Goal: Complete application form: Complete application form

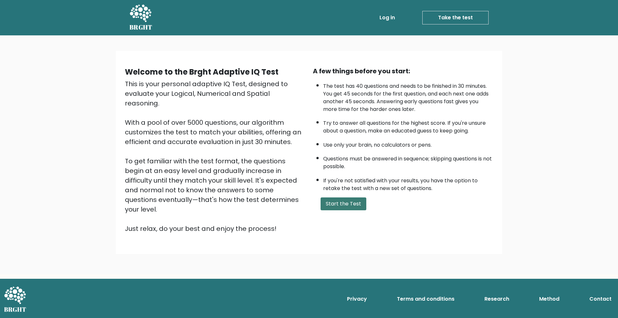
click at [345, 206] on button "Start the Test" at bounding box center [343, 204] width 46 height 13
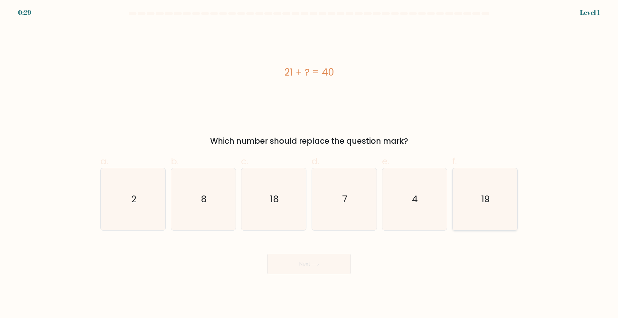
click at [468, 197] on icon "19" at bounding box center [485, 199] width 62 height 62
click at [309, 163] on input "f. 19" at bounding box center [309, 161] width 0 height 4
radio input "true"
click at [317, 262] on button "Next" at bounding box center [309, 264] width 84 height 21
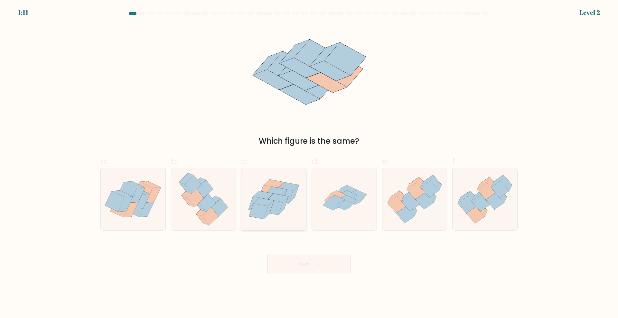
click at [291, 216] on icon at bounding box center [273, 199] width 65 height 56
click at [309, 163] on input "c." at bounding box center [309, 161] width 0 height 4
radio input "true"
click at [318, 270] on button "Next" at bounding box center [309, 264] width 84 height 21
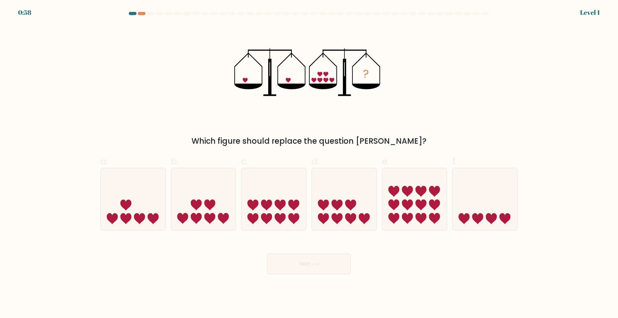
drag, startPoint x: 214, startPoint y: 142, endPoint x: 404, endPoint y: 138, distance: 190.5
click at [405, 138] on div "Which figure should replace the question [PERSON_NAME]?" at bounding box center [308, 141] width 409 height 12
copy div "Which figure should replace the question [PERSON_NAME]?"
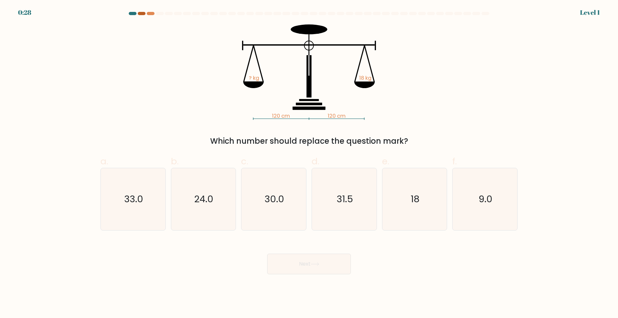
click at [142, 12] on div at bounding box center [142, 13] width 8 height 3
click at [130, 12] on div at bounding box center [133, 13] width 8 height 3
drag, startPoint x: 141, startPoint y: 13, endPoint x: 145, endPoint y: 13, distance: 4.2
click at [141, 13] on div at bounding box center [142, 13] width 8 height 3
click at [152, 12] on div at bounding box center [151, 13] width 8 height 3
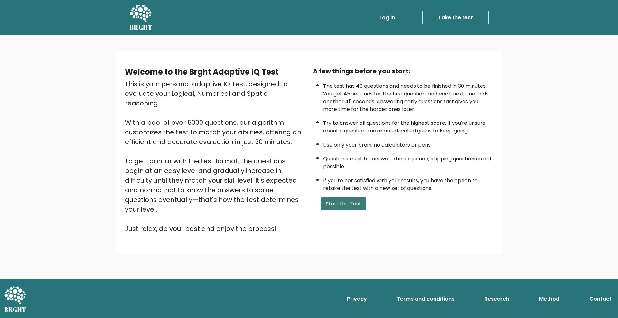
click at [326, 203] on button "Start the Test" at bounding box center [343, 204] width 46 height 13
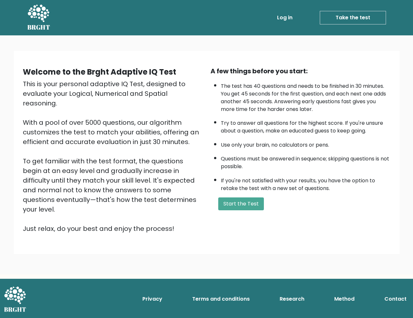
click at [230, 202] on button "Start the Test" at bounding box center [241, 204] width 46 height 13
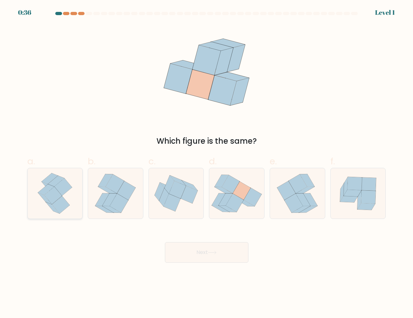
click at [69, 184] on icon at bounding box center [63, 187] width 18 height 18
click at [207, 163] on input "a." at bounding box center [207, 161] width 0 height 4
radio input "true"
click at [196, 257] on button "Next" at bounding box center [207, 252] width 84 height 21
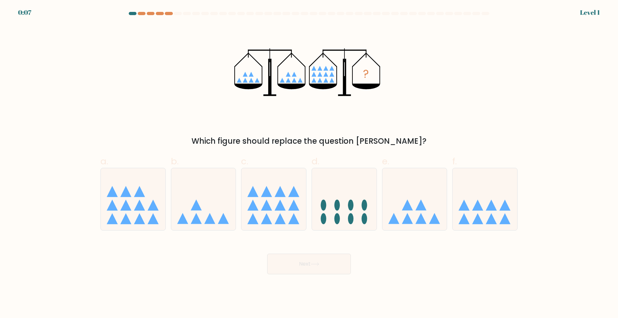
click at [326, 269] on button "Next" at bounding box center [309, 264] width 84 height 21
click at [342, 188] on icon at bounding box center [344, 198] width 65 height 53
click at [309, 163] on input "d." at bounding box center [309, 161] width 0 height 4
radio input "true"
click at [302, 264] on button "Next" at bounding box center [309, 264] width 84 height 21
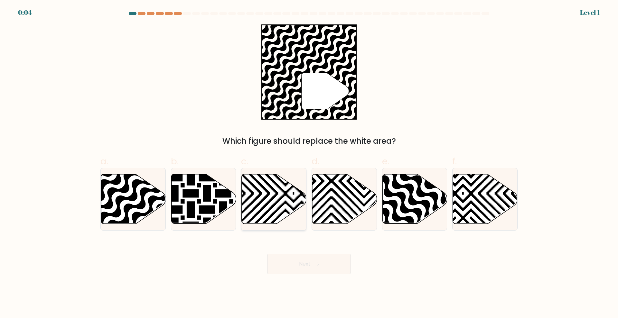
click at [265, 218] on icon at bounding box center [274, 199] width 65 height 50
click at [309, 163] on input "c." at bounding box center [309, 161] width 0 height 4
radio input "true"
click at [289, 269] on button "Next" at bounding box center [309, 264] width 84 height 21
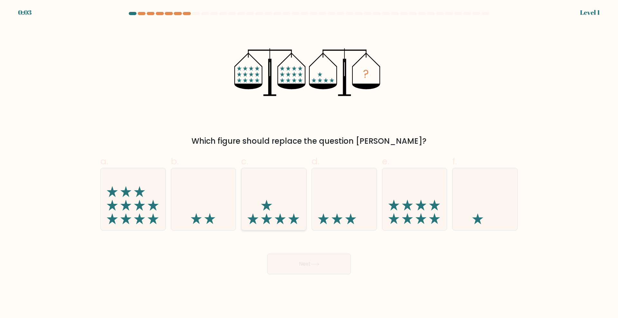
click at [273, 220] on icon at bounding box center [273, 198] width 65 height 53
click at [309, 163] on input "c." at bounding box center [309, 161] width 0 height 4
radio input "true"
click at [289, 248] on div "Next" at bounding box center [309, 256] width 425 height 36
click at [288, 259] on button "Next" at bounding box center [309, 264] width 84 height 21
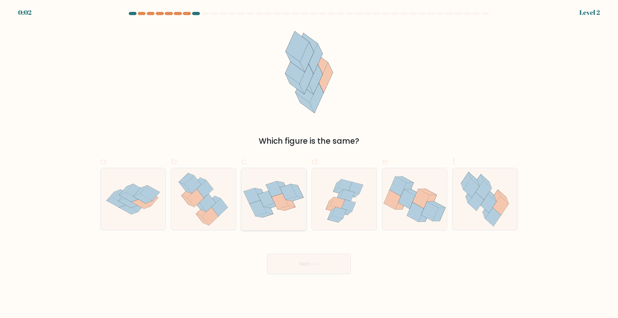
click at [291, 214] on icon at bounding box center [273, 199] width 65 height 50
click at [309, 163] on input "c." at bounding box center [309, 161] width 0 height 4
radio input "true"
click at [291, 254] on button "Next" at bounding box center [309, 264] width 84 height 21
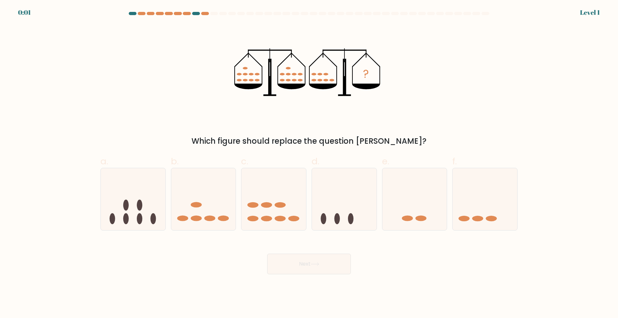
click at [293, 252] on div "Next" at bounding box center [309, 256] width 425 height 36
click at [285, 226] on div at bounding box center [273, 199] width 65 height 63
click at [309, 163] on input "c." at bounding box center [309, 161] width 0 height 4
radio input "true"
click at [294, 277] on body "0:34 Level 1" at bounding box center [309, 159] width 618 height 318
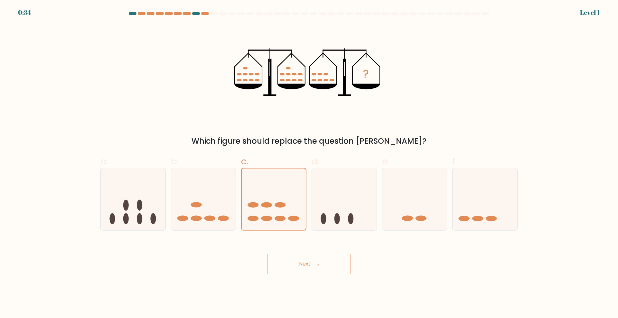
click at [293, 266] on button "Next" at bounding box center [309, 264] width 84 height 21
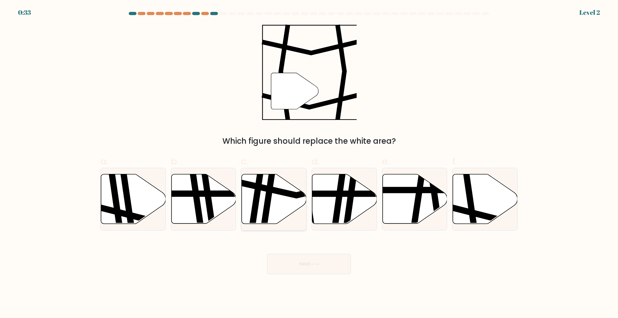
click at [296, 222] on icon at bounding box center [273, 199] width 65 height 51
click at [309, 163] on input "c." at bounding box center [309, 161] width 0 height 4
radio input "true"
click at [295, 267] on button "Next" at bounding box center [309, 264] width 84 height 21
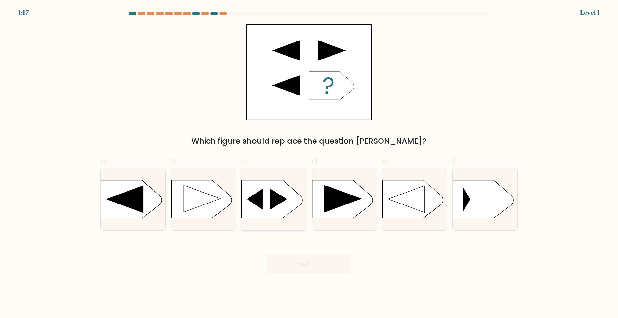
click at [286, 227] on div at bounding box center [273, 199] width 65 height 63
click at [309, 163] on input "c." at bounding box center [309, 161] width 0 height 4
radio input "true"
click at [291, 265] on button "Next" at bounding box center [309, 264] width 84 height 21
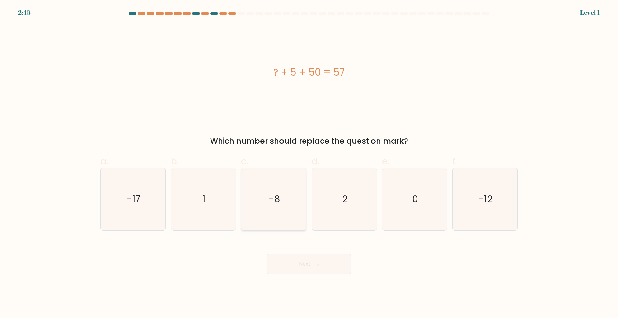
click at [279, 228] on icon "-8" at bounding box center [274, 199] width 62 height 62
click at [309, 163] on input "c. -8" at bounding box center [309, 161] width 0 height 4
radio input "true"
click at [277, 256] on button "Next" at bounding box center [309, 264] width 84 height 21
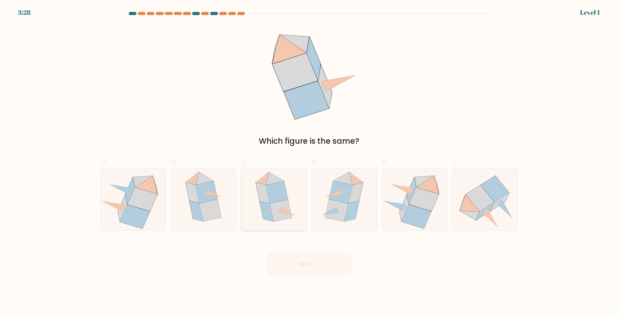
click at [283, 214] on icon at bounding box center [281, 210] width 22 height 22
click at [309, 163] on input "c." at bounding box center [309, 161] width 0 height 4
radio input "true"
click at [300, 262] on button "Next" at bounding box center [309, 264] width 84 height 21
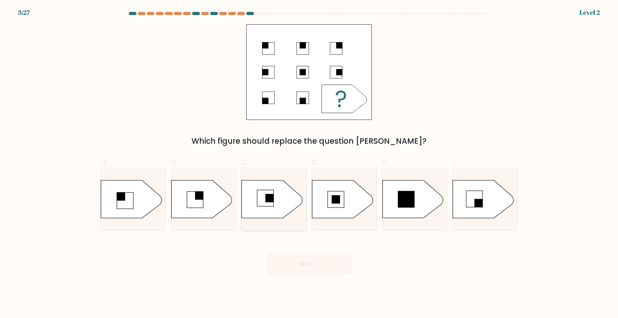
click at [294, 218] on div at bounding box center [273, 199] width 65 height 63
click at [309, 163] on input "c." at bounding box center [309, 161] width 0 height 4
radio input "true"
click at [308, 260] on button "Next" at bounding box center [309, 264] width 84 height 21
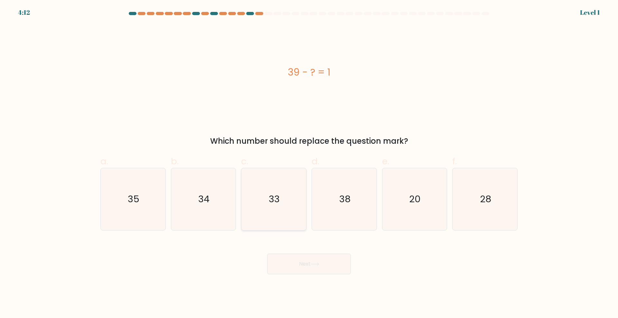
click at [296, 218] on icon "33" at bounding box center [274, 199] width 62 height 62
click at [309, 163] on input "c. 33" at bounding box center [309, 161] width 0 height 4
radio input "true"
drag, startPoint x: 286, startPoint y: 64, endPoint x: 341, endPoint y: 81, distance: 58.1
click at [341, 81] on div "39 - ? = 1" at bounding box center [308, 72] width 417 height 96
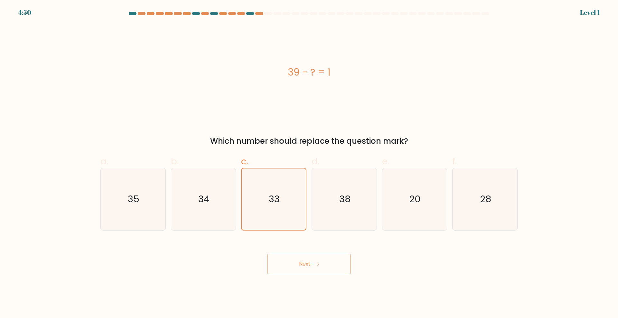
copy div "39 - ? = 1"
drag, startPoint x: 212, startPoint y: 142, endPoint x: 405, endPoint y: 141, distance: 193.4
click at [405, 141] on div "Which number should replace the question mark?" at bounding box center [308, 141] width 409 height 12
copy div "Which number should replace the question mark?"
click at [338, 205] on icon "38" at bounding box center [344, 199] width 62 height 62
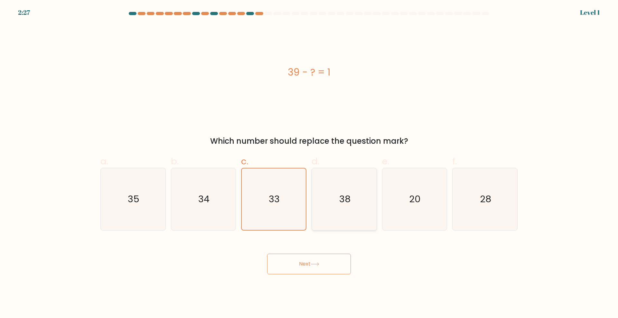
click at [309, 163] on input "d. 38" at bounding box center [309, 161] width 0 height 4
radio input "true"
click at [336, 266] on button "Next" at bounding box center [309, 264] width 84 height 21
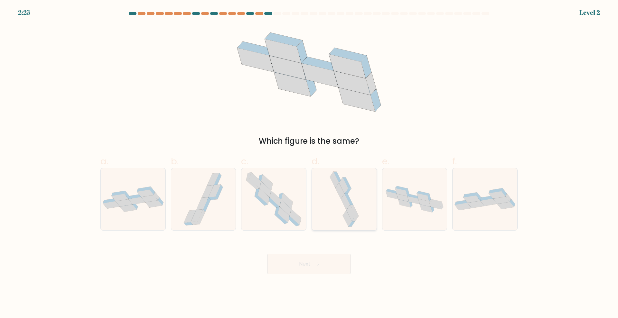
click at [340, 218] on icon at bounding box center [344, 199] width 32 height 62
click at [309, 163] on input "d." at bounding box center [309, 161] width 0 height 4
radio input "true"
click at [331, 264] on button "Next" at bounding box center [309, 264] width 84 height 21
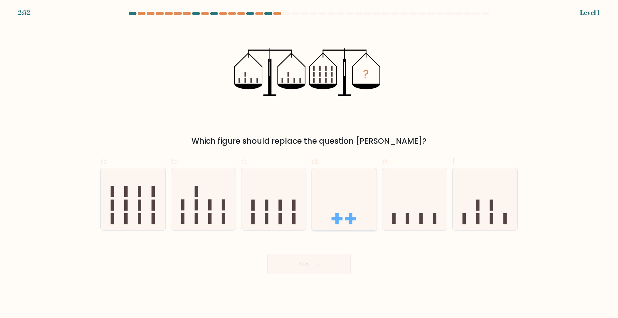
click at [348, 218] on rect at bounding box center [350, 218] width 11 height 3
click at [309, 163] on input "d." at bounding box center [309, 161] width 0 height 4
radio input "true"
click at [324, 267] on button "Next" at bounding box center [309, 264] width 84 height 21
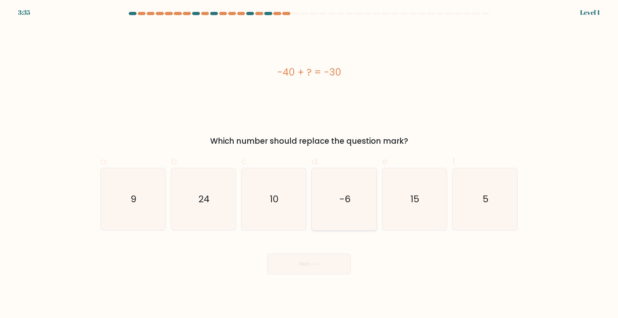
click at [340, 220] on icon "-6" at bounding box center [344, 199] width 62 height 62
click at [309, 163] on input "d. -6" at bounding box center [309, 161] width 0 height 4
radio input "true"
click at [332, 288] on body "4:19 Level 1 a." at bounding box center [309, 159] width 618 height 318
click at [331, 271] on button "Next" at bounding box center [309, 264] width 84 height 21
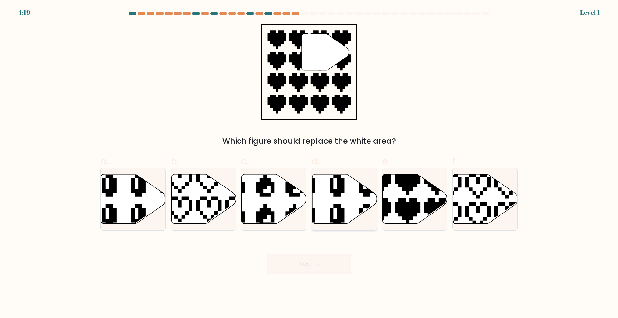
click at [339, 213] on icon at bounding box center [322, 171] width 103 height 110
click at [309, 163] on input "d." at bounding box center [309, 161] width 0 height 4
radio input "true"
click at [325, 268] on button "Next" at bounding box center [309, 264] width 84 height 21
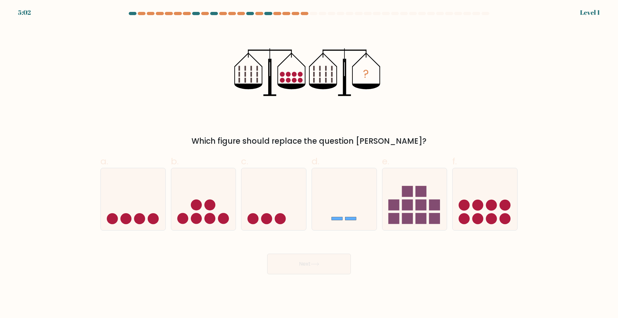
click at [346, 210] on icon at bounding box center [344, 198] width 65 height 53
click at [309, 163] on input "d." at bounding box center [309, 161] width 0 height 4
radio input "true"
click at [328, 257] on button "Next" at bounding box center [309, 264] width 84 height 21
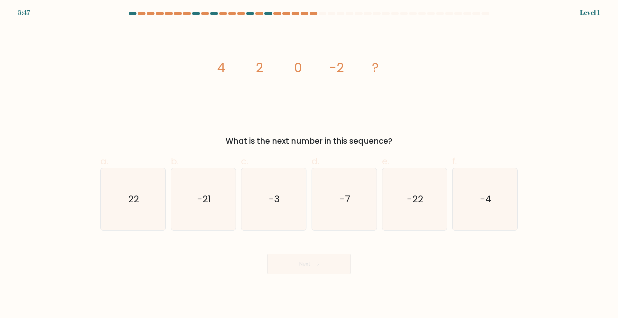
click at [328, 261] on button "Next" at bounding box center [309, 264] width 84 height 21
click at [291, 212] on icon "-3" at bounding box center [274, 199] width 62 height 62
click at [309, 163] on input "c. -3" at bounding box center [309, 161] width 0 height 4
radio input "true"
click at [302, 248] on div "Next" at bounding box center [309, 256] width 425 height 36
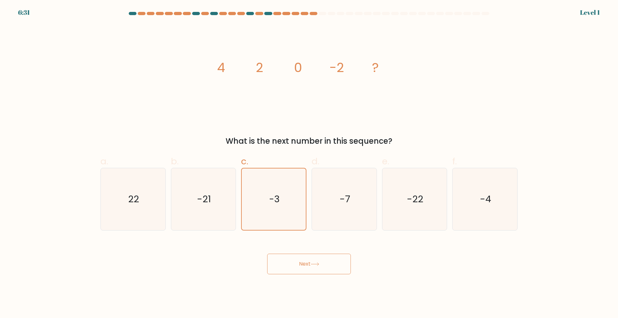
click at [307, 261] on button "Next" at bounding box center [309, 264] width 84 height 21
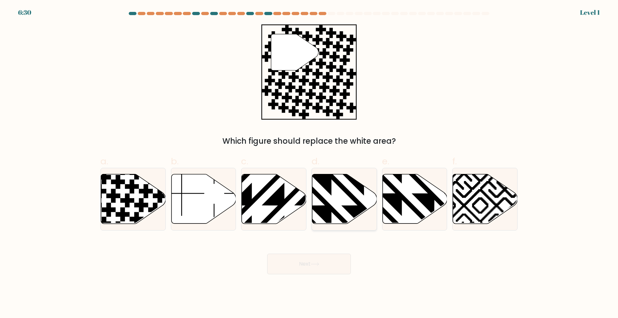
click at [350, 210] on icon at bounding box center [364, 173] width 130 height 130
click at [309, 163] on input "d." at bounding box center [309, 161] width 0 height 4
radio input "true"
click at [327, 266] on button "Next" at bounding box center [309, 264] width 84 height 21
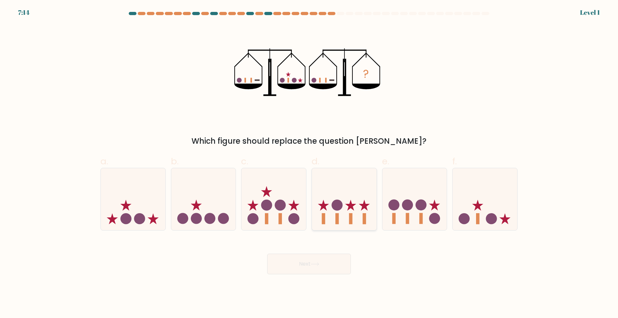
click at [343, 216] on icon at bounding box center [344, 198] width 65 height 53
click at [309, 163] on input "d." at bounding box center [309, 161] width 0 height 4
radio input "true"
click at [331, 269] on button "Next" at bounding box center [309, 264] width 84 height 21
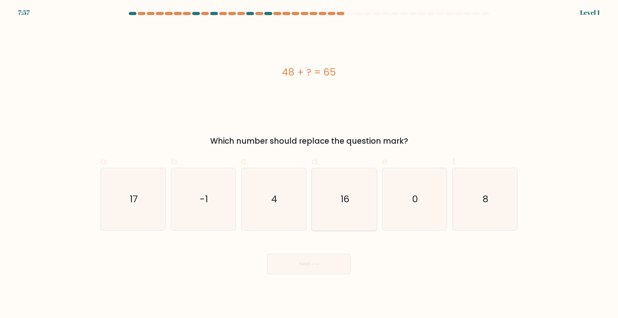
click at [335, 213] on icon "16" at bounding box center [344, 199] width 62 height 62
click at [309, 163] on input "d. 16" at bounding box center [309, 161] width 0 height 4
radio input "true"
click at [401, 262] on div "Next" at bounding box center [309, 256] width 425 height 36
click at [316, 263] on icon at bounding box center [314, 265] width 9 height 4
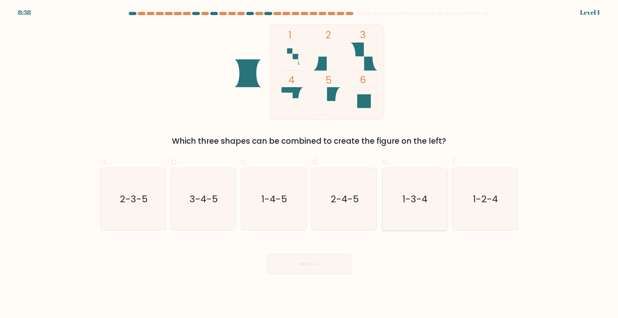
drag, startPoint x: 389, startPoint y: 214, endPoint x: 328, endPoint y: 270, distance: 82.7
click at [390, 214] on icon "1-3-4" at bounding box center [414, 199] width 62 height 62
click at [309, 163] on input "e. 1-3-4" at bounding box center [309, 161] width 0 height 4
radio input "true"
click at [307, 280] on body "8:38 Level 1" at bounding box center [309, 159] width 618 height 318
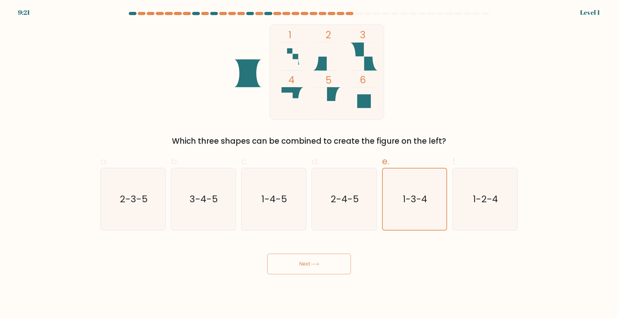
click at [331, 266] on button "Next" at bounding box center [309, 264] width 84 height 21
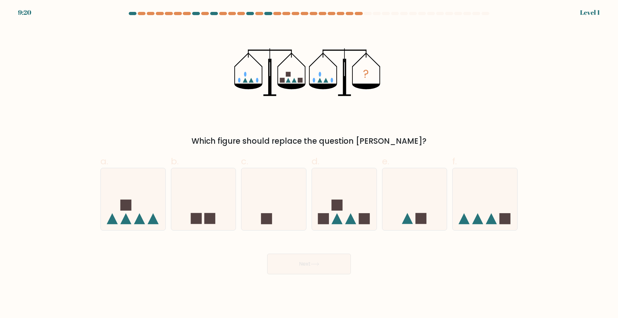
click at [331, 265] on button "Next" at bounding box center [309, 264] width 84 height 21
click at [333, 226] on div at bounding box center [343, 199] width 65 height 63
click at [309, 163] on input "d." at bounding box center [309, 161] width 0 height 4
radio input "true"
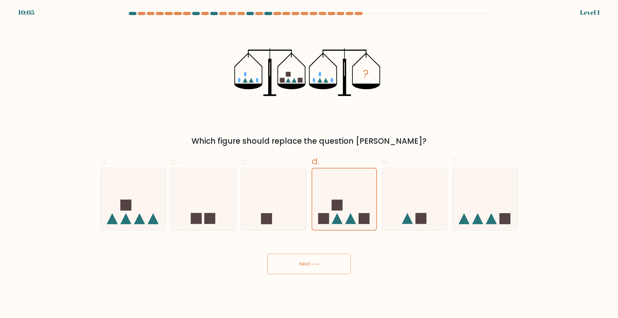
click at [320, 255] on button "Next" at bounding box center [309, 264] width 84 height 21
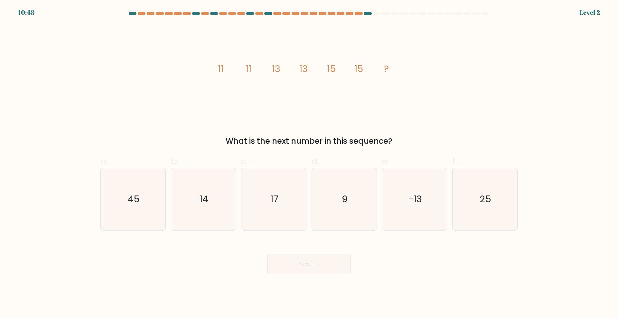
click at [324, 262] on button "Next" at bounding box center [309, 264] width 84 height 21
click at [336, 213] on icon "9" at bounding box center [344, 199] width 62 height 62
click at [309, 163] on input "d. 9" at bounding box center [309, 161] width 0 height 4
radio input "true"
click at [313, 263] on icon at bounding box center [314, 265] width 9 height 4
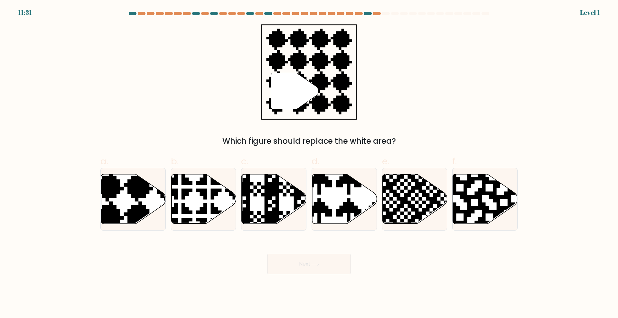
click at [324, 218] on icon at bounding box center [344, 199] width 65 height 50
click at [309, 163] on input "d." at bounding box center [309, 161] width 0 height 4
radio input "true"
click at [319, 261] on button "Next" at bounding box center [309, 264] width 84 height 21
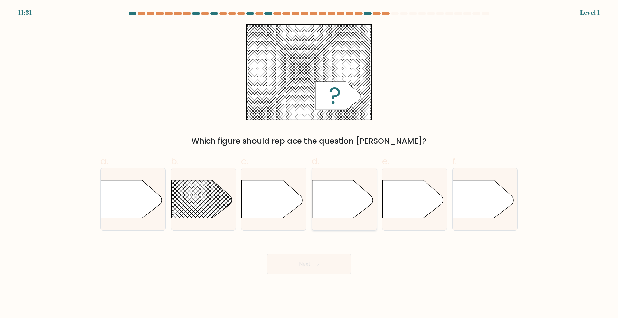
click at [340, 218] on icon at bounding box center [342, 199] width 60 height 38
click at [309, 163] on input "d." at bounding box center [309, 161] width 0 height 4
radio input "true"
click at [324, 267] on button "Next" at bounding box center [309, 264] width 84 height 21
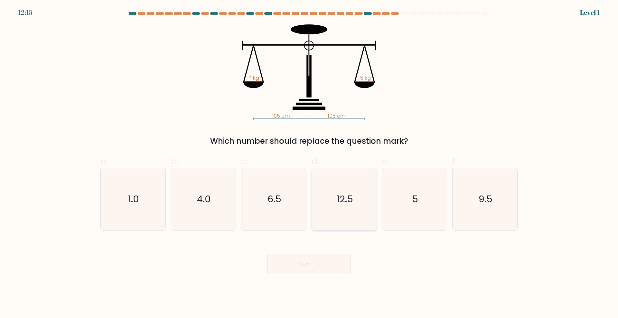
click at [346, 208] on icon "12.5" at bounding box center [344, 199] width 62 height 62
click at [309, 163] on input "d. 12.5" at bounding box center [309, 161] width 0 height 4
radio input "true"
click at [328, 261] on button "Next" at bounding box center [309, 264] width 84 height 21
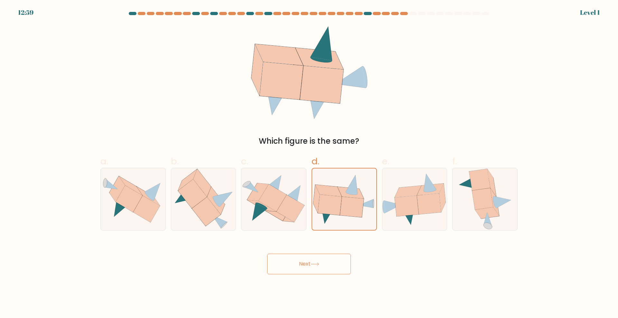
click at [327, 252] on div "Next" at bounding box center [309, 256] width 425 height 36
click at [327, 261] on button "Next" at bounding box center [309, 264] width 84 height 21
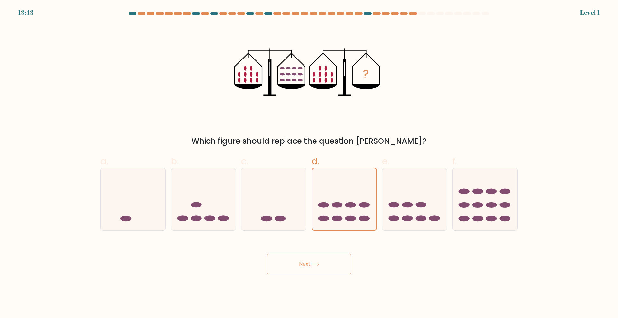
drag, startPoint x: 332, startPoint y: 277, endPoint x: 333, endPoint y: 263, distance: 14.8
click at [332, 277] on body "13:43 Level 1" at bounding box center [309, 159] width 618 height 318
click at [332, 261] on button "Next" at bounding box center [309, 264] width 84 height 21
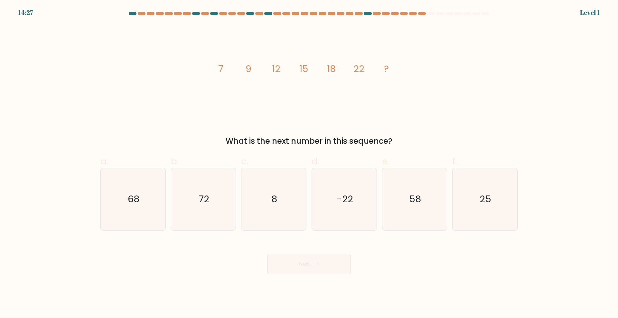
click at [350, 219] on icon "-22" at bounding box center [344, 199] width 62 height 62
click at [309, 163] on input "d. -22" at bounding box center [309, 161] width 0 height 4
radio input "true"
click at [330, 268] on button "Next" at bounding box center [309, 264] width 84 height 21
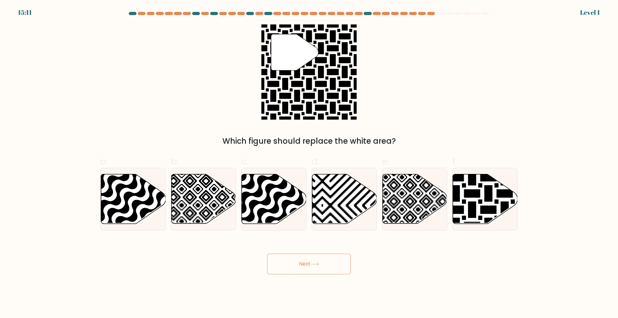
click at [346, 209] on icon at bounding box center [344, 199] width 65 height 50
click at [309, 163] on input "d." at bounding box center [309, 161] width 0 height 4
radio input "true"
click at [338, 273] on button "Next" at bounding box center [309, 264] width 84 height 21
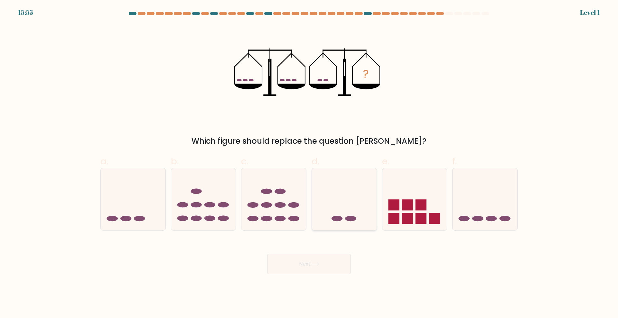
click at [342, 211] on icon at bounding box center [344, 198] width 65 height 53
click at [309, 163] on input "d." at bounding box center [309, 161] width 0 height 4
radio input "true"
click at [326, 277] on body "15:55 Level 1" at bounding box center [309, 159] width 618 height 318
click at [323, 269] on button "Next" at bounding box center [309, 264] width 84 height 21
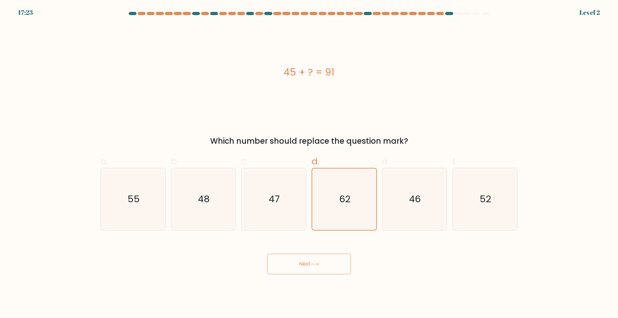
click at [318, 260] on button "Next" at bounding box center [309, 264] width 84 height 21
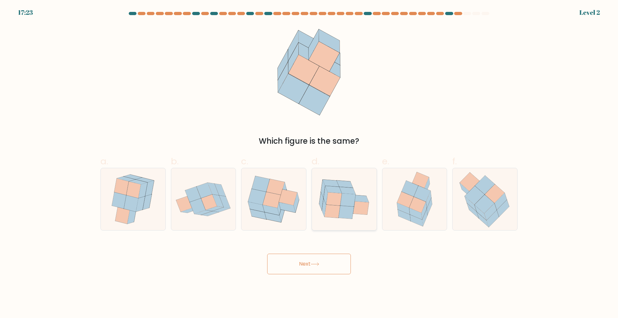
click at [337, 205] on icon at bounding box center [333, 198] width 15 height 13
click at [309, 163] on input "d." at bounding box center [309, 161] width 0 height 4
radio input "true"
click at [311, 273] on button "Next" at bounding box center [309, 264] width 84 height 21
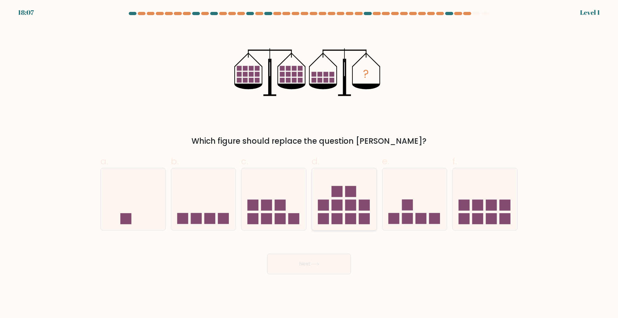
click at [329, 215] on icon at bounding box center [344, 198] width 65 height 53
click at [309, 163] on input "d." at bounding box center [309, 161] width 0 height 4
radio input "true"
click at [313, 279] on body "18:51 Level 1" at bounding box center [309, 159] width 618 height 318
click at [314, 272] on button "Next" at bounding box center [309, 264] width 84 height 21
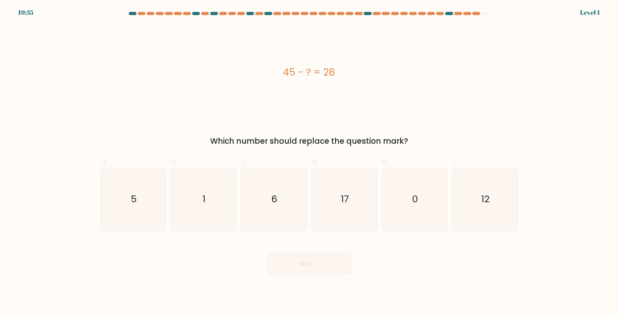
click at [328, 237] on form "a. 5" at bounding box center [309, 143] width 618 height 263
click at [330, 231] on form "a. 5" at bounding box center [309, 143] width 618 height 263
click at [338, 209] on icon "17" at bounding box center [344, 199] width 62 height 62
click at [309, 163] on input "d. 17" at bounding box center [309, 161] width 0 height 4
radio input "true"
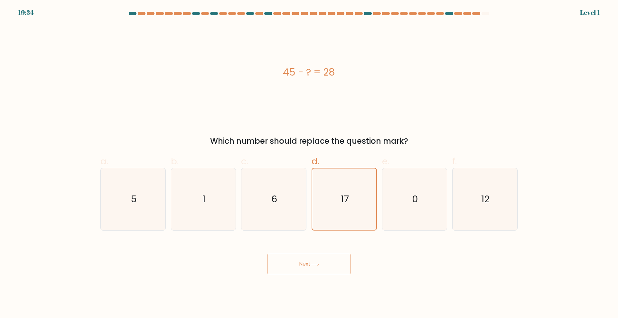
click at [310, 270] on button "Next" at bounding box center [309, 264] width 84 height 21
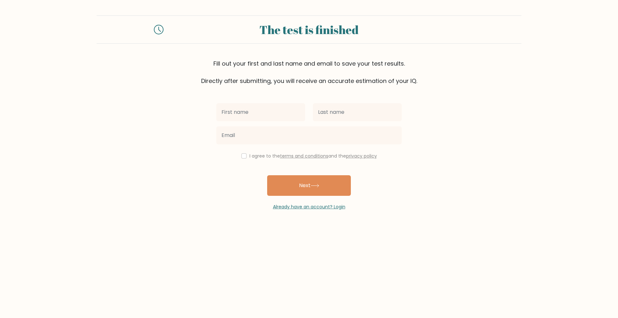
click at [162, 28] on icon at bounding box center [159, 30] width 10 height 10
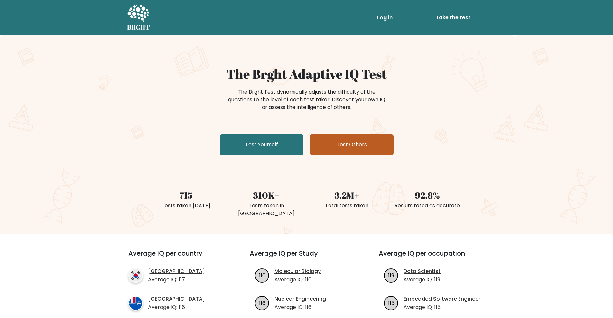
click at [372, 137] on link "Test Others" at bounding box center [352, 144] width 84 height 21
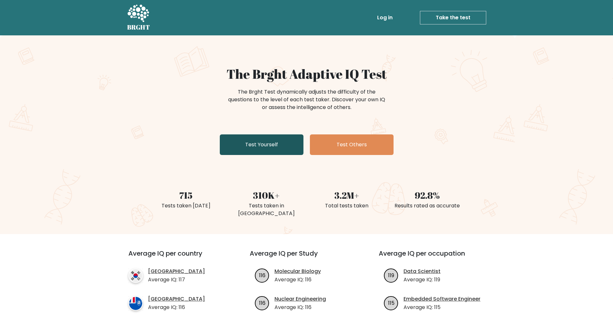
click at [268, 139] on link "Test Yourself" at bounding box center [262, 144] width 84 height 21
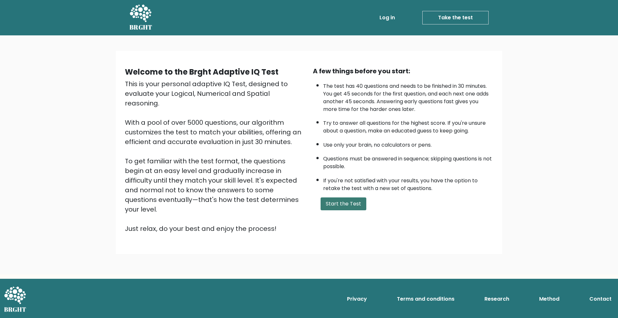
click at [341, 204] on button "Start the Test" at bounding box center [343, 204] width 46 height 13
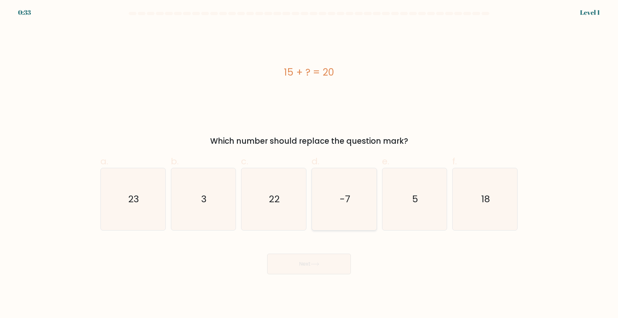
click at [324, 196] on icon "-7" at bounding box center [344, 199] width 62 height 62
click at [309, 163] on input "d. -7" at bounding box center [309, 161] width 0 height 4
radio input "true"
click at [315, 263] on icon at bounding box center [314, 265] width 9 height 4
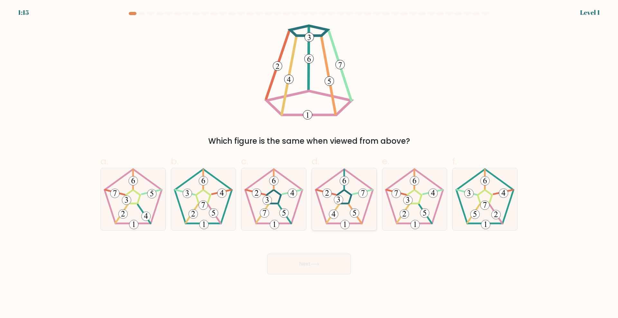
click at [332, 221] on icon at bounding box center [344, 199] width 62 height 62
click at [309, 163] on input "d." at bounding box center [309, 161] width 0 height 4
radio input "true"
click at [318, 261] on button "Next" at bounding box center [309, 264] width 84 height 21
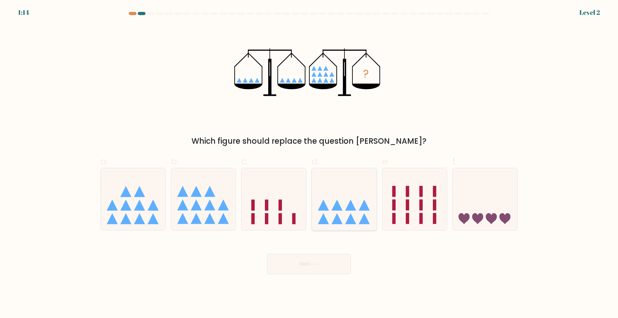
click at [328, 226] on icon at bounding box center [344, 198] width 65 height 53
click at [309, 163] on input "d." at bounding box center [309, 161] width 0 height 4
radio input "true"
click at [323, 270] on button "Next" at bounding box center [309, 264] width 84 height 21
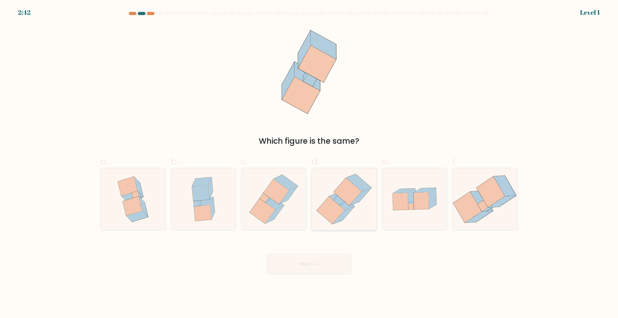
click at [332, 213] on icon at bounding box center [331, 211] width 28 height 28
click at [309, 163] on input "d." at bounding box center [309, 161] width 0 height 4
radio input "true"
click at [317, 279] on body "2:42 Level 1" at bounding box center [309, 159] width 618 height 318
click at [312, 259] on button "Next" at bounding box center [309, 264] width 84 height 21
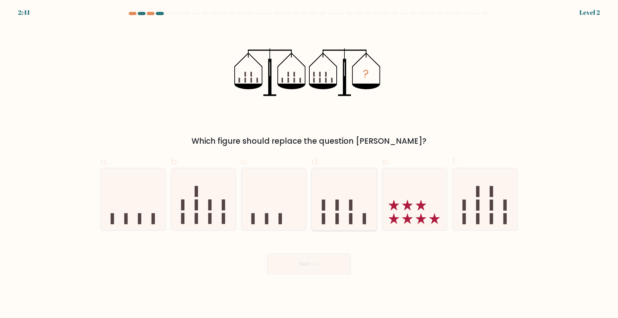
click at [327, 220] on icon at bounding box center [344, 198] width 65 height 53
click at [309, 163] on input "d." at bounding box center [309, 161] width 0 height 4
radio input "true"
click at [316, 274] on button "Next" at bounding box center [309, 264] width 84 height 21
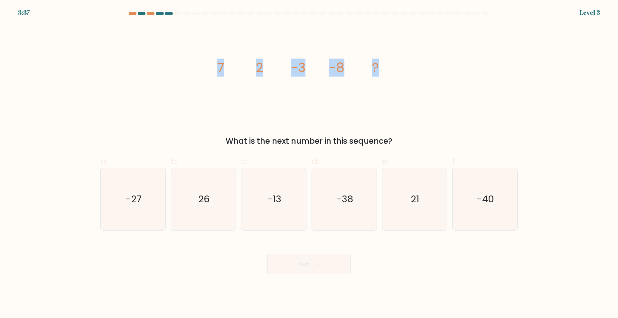
drag, startPoint x: 212, startPoint y: 67, endPoint x: 395, endPoint y: 66, distance: 182.7
click at [395, 66] on icon "image/svg+xml 7 2 -3 -8 ?" at bounding box center [308, 72] width 193 height 96
copy g "7 2 -3 -8 ?"
click at [281, 144] on div "What is the next number in this sequence?" at bounding box center [308, 141] width 409 height 12
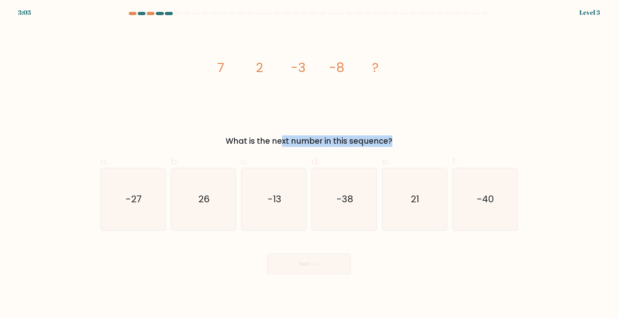
click at [281, 144] on div "What is the next number in this sequence?" at bounding box center [308, 141] width 409 height 12
copy form "What is the next number in this sequence?"
